Goal: Task Accomplishment & Management: Use online tool/utility

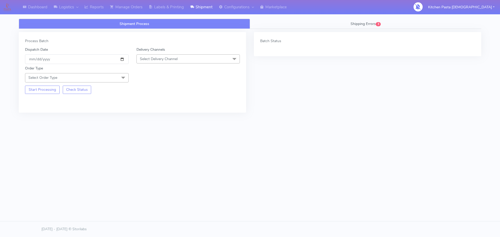
click at [163, 61] on span "Select Delivery Channel" at bounding box center [159, 59] width 38 height 5
drag, startPoint x: 160, startPoint y: 115, endPoint x: 130, endPoint y: 108, distance: 30.5
click at [160, 115] on div "Yodel" at bounding box center [188, 117] width 98 height 5
click at [110, 78] on span "Select Order Type" at bounding box center [77, 77] width 104 height 9
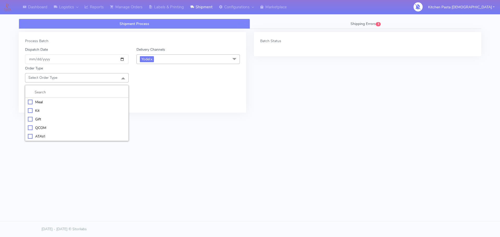
click at [76, 100] on div "Meal" at bounding box center [77, 102] width 98 height 5
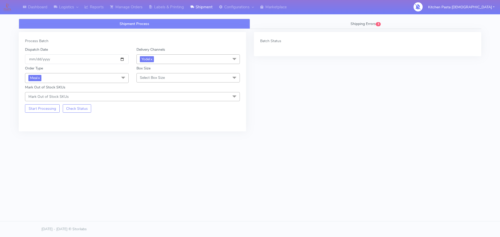
click at [157, 83] on div "Order Type Meal x Meal Kit Gift QCOM ATAVI Box Size Select Box Size Small Small…" at bounding box center [132, 82] width 223 height 37
click at [160, 78] on span "Select Box Size" at bounding box center [152, 77] width 25 height 5
click at [151, 102] on div "Small" at bounding box center [188, 102] width 98 height 5
click at [161, 81] on span "Small x" at bounding box center [189, 78] width 104 height 10
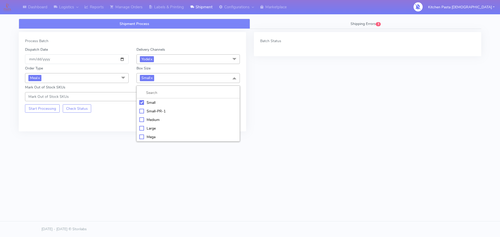
click at [153, 120] on div "Medium" at bounding box center [188, 119] width 98 height 5
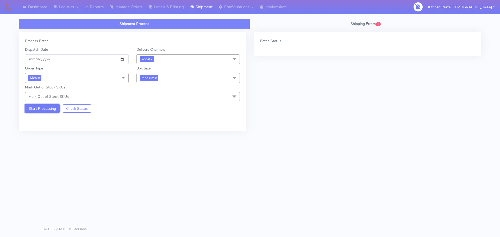
click at [41, 110] on button "Start Processing" at bounding box center [42, 109] width 35 height 8
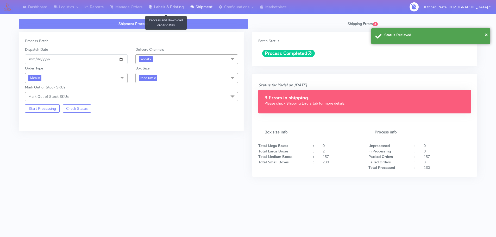
click at [179, 7] on link "Labels & Printing" at bounding box center [166, 7] width 41 height 14
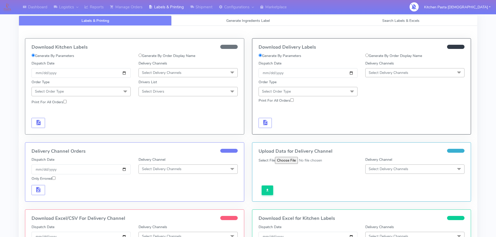
click at [374, 72] on span "Select Delivery Channels" at bounding box center [389, 72] width 40 height 5
click at [380, 131] on div "Yodel" at bounding box center [415, 131] width 94 height 5
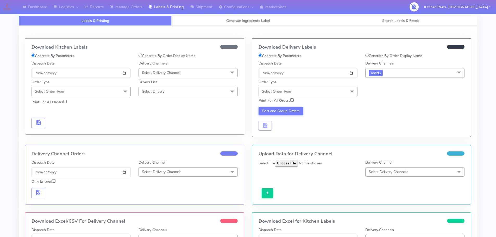
click at [339, 93] on span "Select Order Type" at bounding box center [308, 91] width 99 height 9
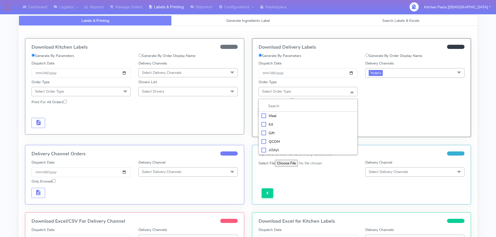
click at [302, 113] on div "Meal" at bounding box center [309, 115] width 94 height 5
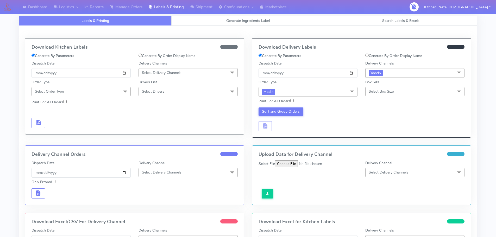
click at [371, 93] on span "Select Box Size" at bounding box center [381, 91] width 25 height 5
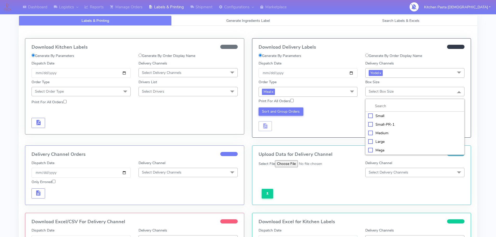
click at [387, 133] on div "Medium" at bounding box center [415, 133] width 94 height 5
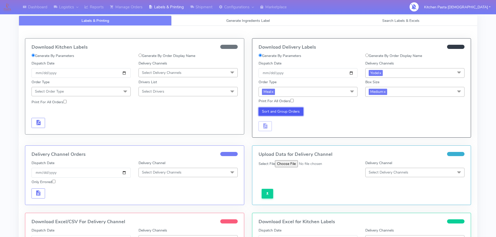
click at [281, 113] on button "Sort and Group Orders" at bounding box center [281, 112] width 45 height 8
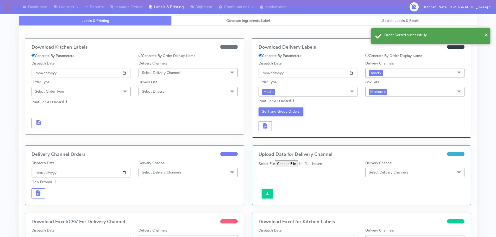
click at [265, 132] on div "Download Delivery Labels Generate By Parameters Generate By Order Display Name …" at bounding box center [362, 88] width 219 height 99
click at [270, 128] on button "button" at bounding box center [266, 126] width 14 height 10
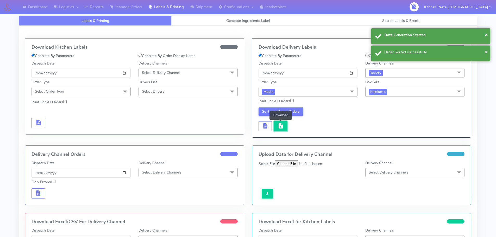
click at [278, 128] on span "button" at bounding box center [281, 127] width 6 height 5
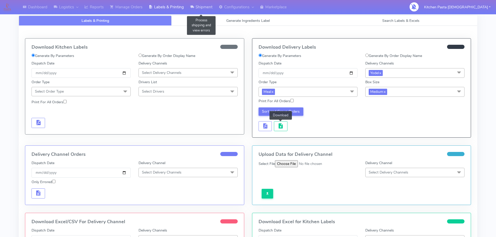
click at [201, 7] on link "Shipment" at bounding box center [201, 7] width 29 height 14
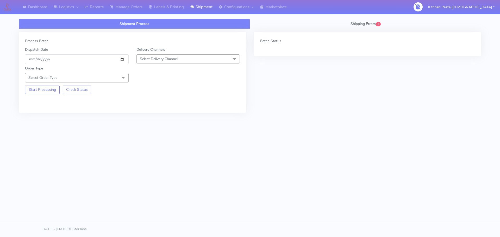
click at [163, 56] on span "Select Delivery Channel" at bounding box center [189, 58] width 104 height 9
click at [146, 117] on div "Yodel" at bounding box center [188, 117] width 98 height 5
click at [100, 83] on div "Start Processing Check Status" at bounding box center [77, 88] width 112 height 11
click at [102, 77] on span "Select Order Type" at bounding box center [77, 77] width 104 height 9
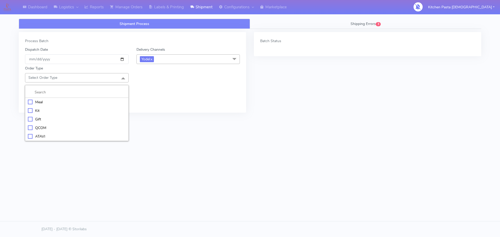
click at [78, 102] on div "Meal" at bounding box center [77, 102] width 98 height 5
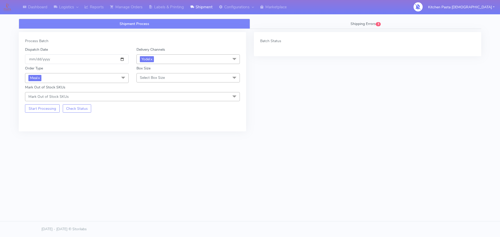
click at [145, 79] on span "Select Box Size" at bounding box center [152, 77] width 25 height 5
drag, startPoint x: 148, startPoint y: 99, endPoint x: 105, endPoint y: 108, distance: 44.1
click at [147, 99] on li "Small" at bounding box center [188, 102] width 103 height 9
click at [50, 108] on button "Start Processing" at bounding box center [42, 109] width 35 height 8
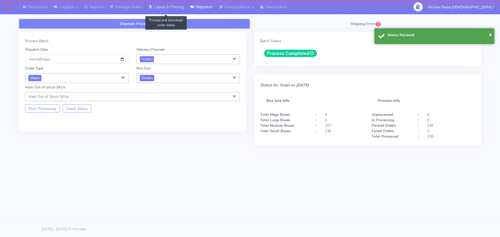
click at [176, 7] on link "Labels & Printing" at bounding box center [166, 7] width 41 height 14
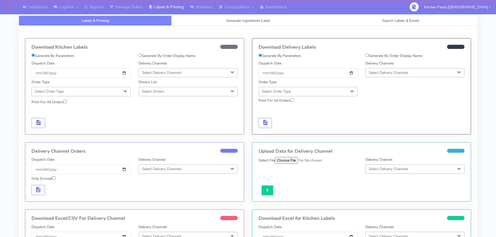
click at [392, 72] on span "Select Delivery Channels" at bounding box center [389, 72] width 40 height 5
click at [382, 129] on div "Yodel" at bounding box center [415, 131] width 94 height 5
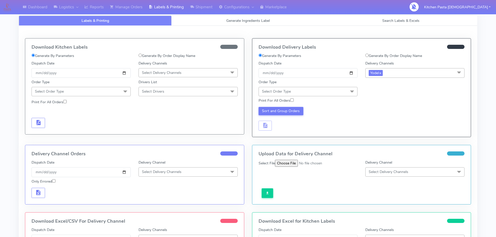
drag, startPoint x: 332, startPoint y: 93, endPoint x: 299, endPoint y: 123, distance: 44.6
click at [331, 93] on span "Select Order Type" at bounding box center [308, 91] width 99 height 9
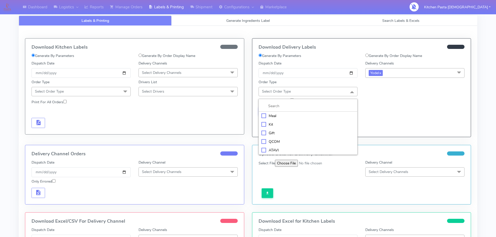
click at [296, 119] on li "Meal" at bounding box center [308, 116] width 99 height 9
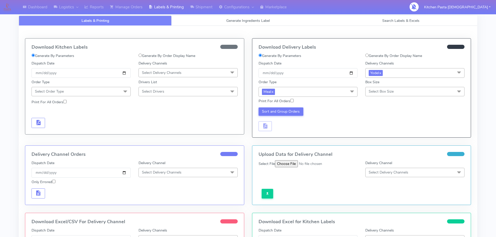
click at [374, 94] on span "Select Box Size" at bounding box center [415, 91] width 99 height 9
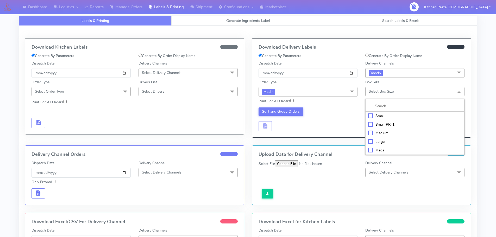
drag, startPoint x: 378, startPoint y: 114, endPoint x: 339, endPoint y: 122, distance: 40.5
click at [378, 114] on div "Small" at bounding box center [415, 115] width 94 height 5
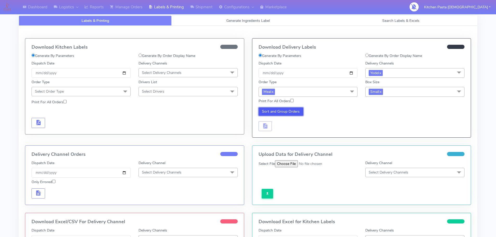
drag, startPoint x: 290, startPoint y: 109, endPoint x: 285, endPoint y: 117, distance: 9.1
click at [290, 109] on button "Sort and Group Orders" at bounding box center [281, 112] width 45 height 8
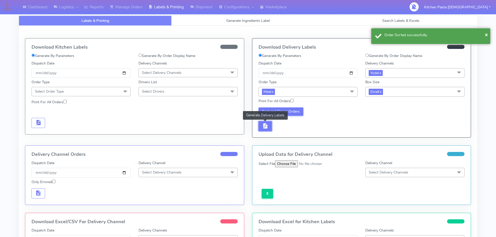
click at [269, 129] on button "button" at bounding box center [266, 126] width 14 height 10
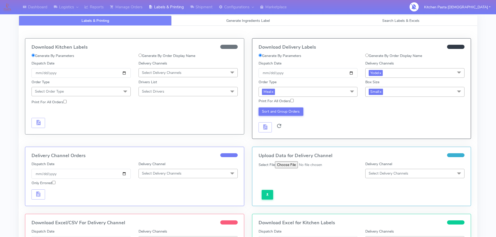
click at [277, 126] on span at bounding box center [279, 127] width 6 height 5
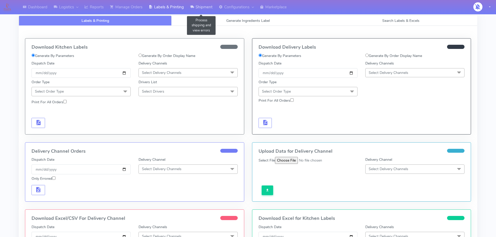
click at [197, 7] on link "Shipment" at bounding box center [201, 7] width 29 height 14
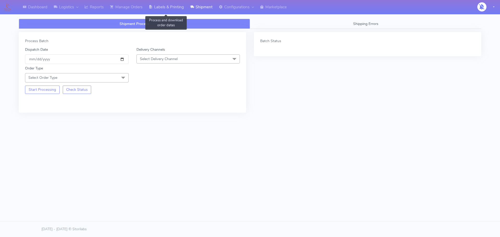
click at [165, 12] on link "Labels & Printing" at bounding box center [166, 7] width 41 height 14
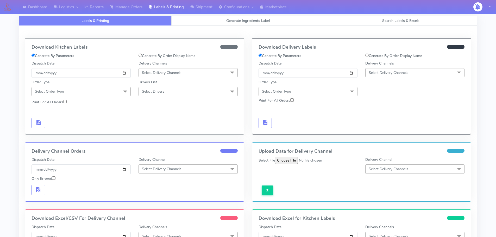
click at [404, 70] on span "Select Delivery Channels" at bounding box center [415, 72] width 99 height 9
click at [387, 82] on li "No data available" at bounding box center [415, 88] width 99 height 13
click at [373, 20] on link "Search Labels & Excels" at bounding box center [401, 21] width 153 height 10
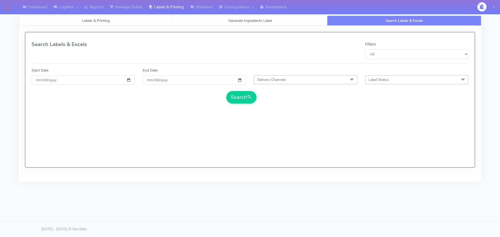
click at [111, 18] on link "Labels & Printing" at bounding box center [96, 21] width 154 height 10
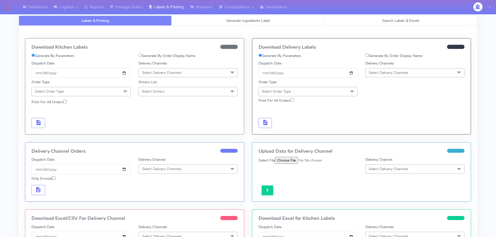
click at [403, 21] on span "Search Labels & Excels" at bounding box center [401, 20] width 37 height 5
click at [394, 20] on span "Search Labels & Excels" at bounding box center [401, 20] width 37 height 5
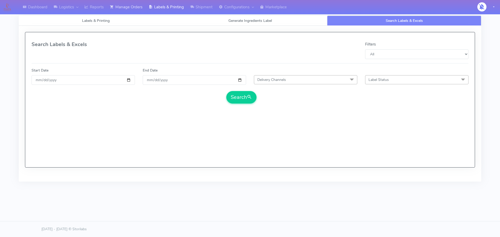
select select "All"
